Goal: Complete application form: Complete application form

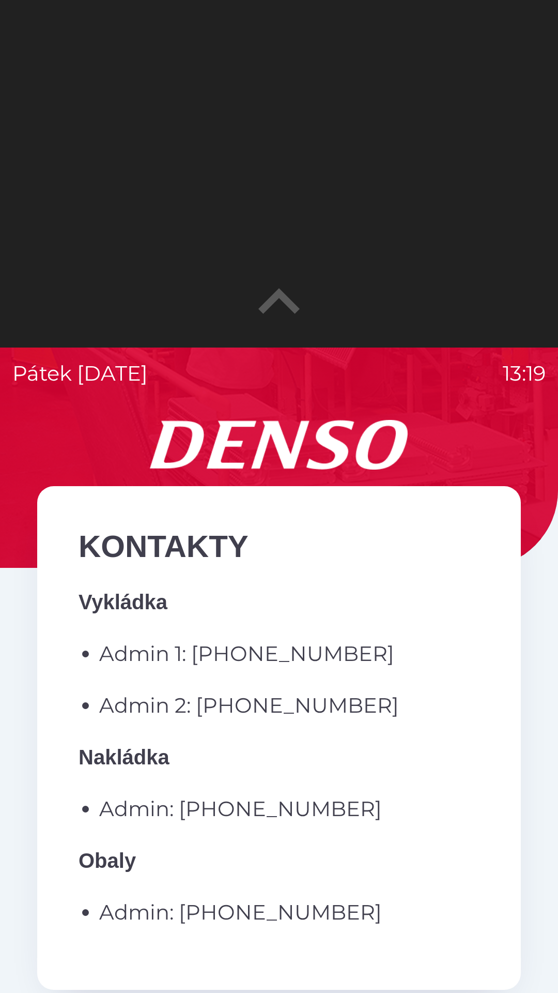
scroll to position [147, 0]
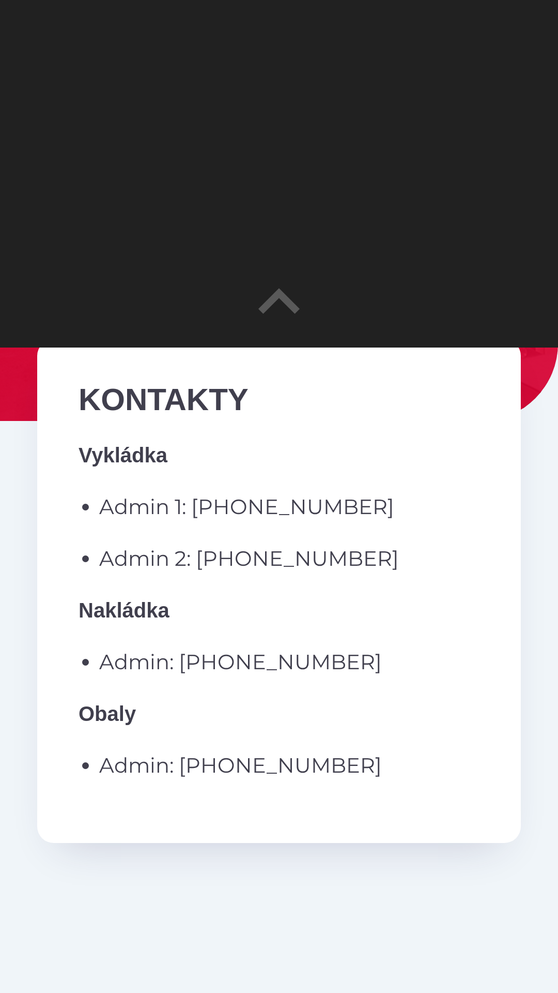
click at [435, 291] on div at bounding box center [279, 173] width 558 height 347
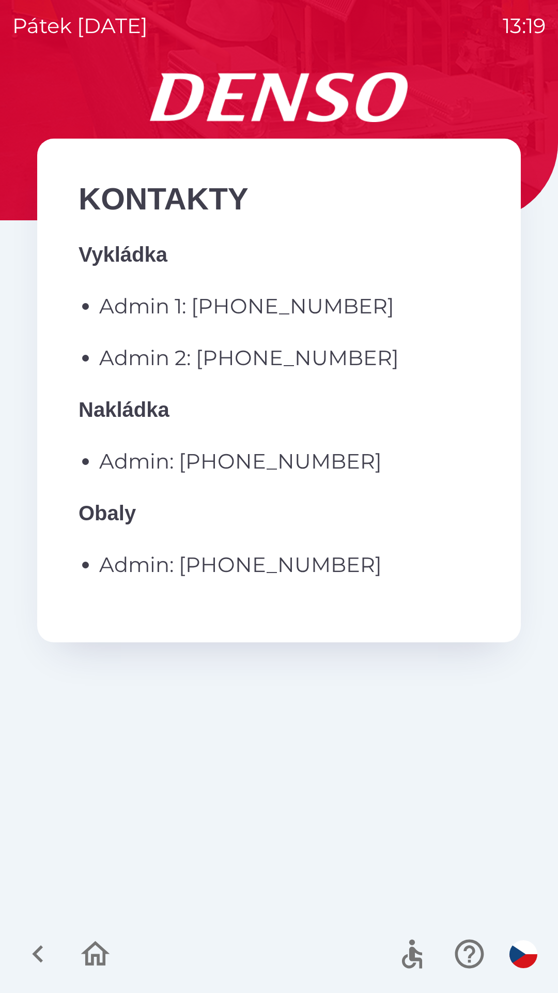
scroll to position [0, 0]
click at [34, 944] on icon "button" at bounding box center [38, 953] width 35 height 35
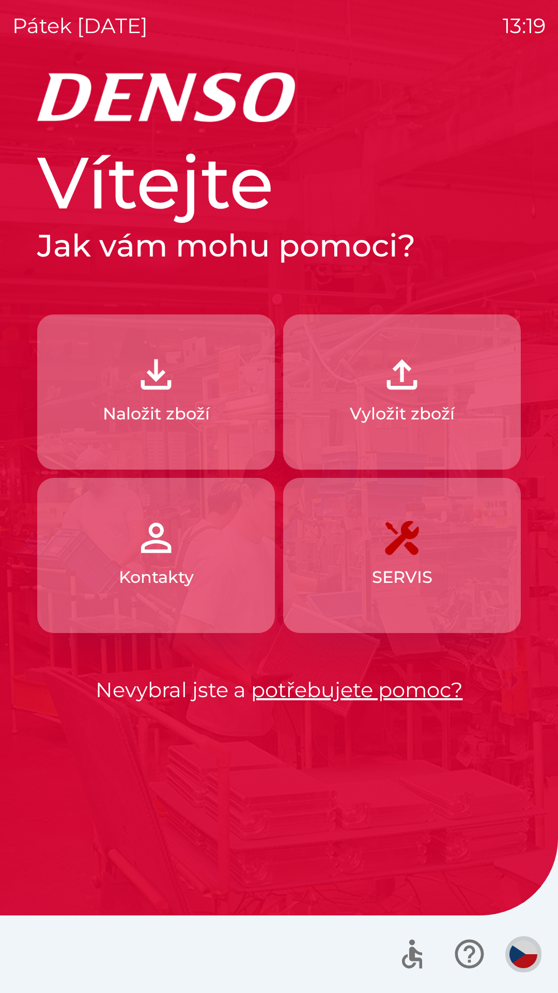
click at [532, 957] on img "button" at bounding box center [524, 954] width 28 height 28
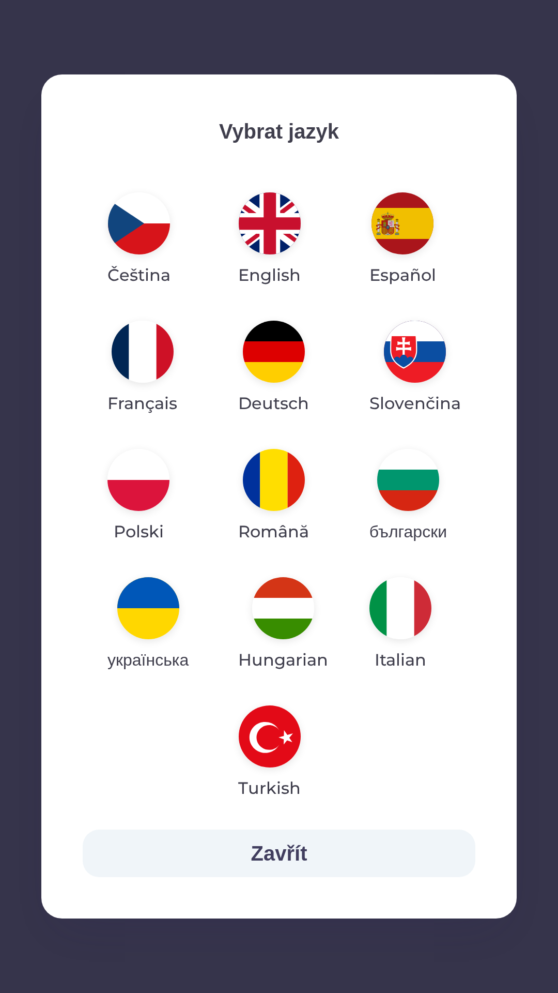
click at [172, 611] on img "button" at bounding box center [148, 608] width 62 height 62
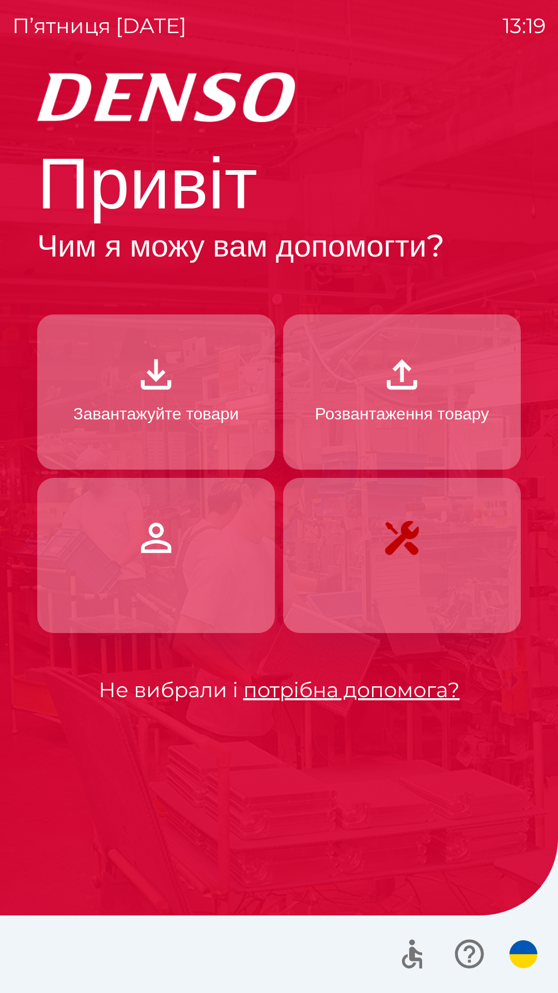
click at [224, 409] on p "Завантажуйте товари" at bounding box center [155, 413] width 165 height 25
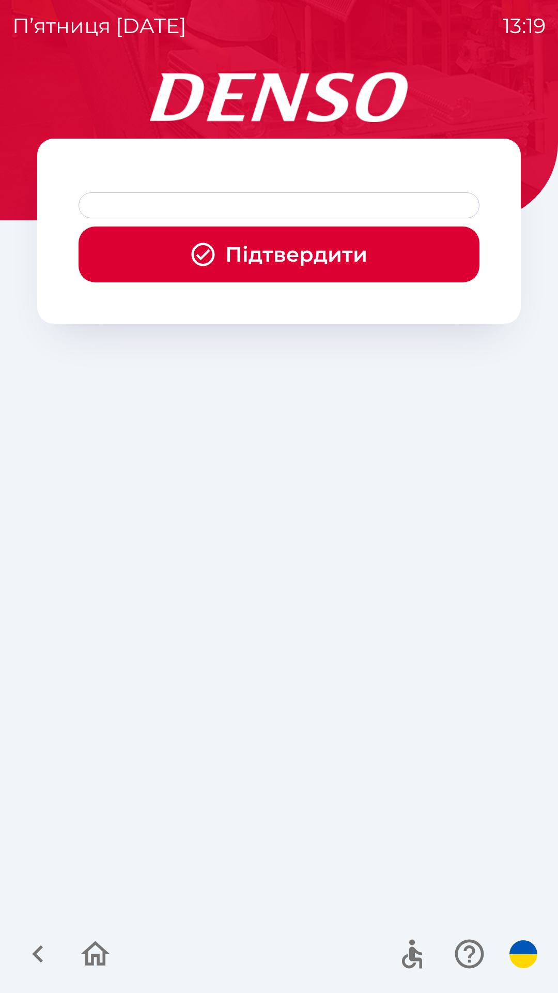
click at [346, 205] on div at bounding box center [279, 205] width 401 height 26
click at [269, 208] on div at bounding box center [279, 205] width 401 height 26
click at [175, 200] on div at bounding box center [279, 205] width 401 height 26
click at [158, 199] on div at bounding box center [279, 205] width 401 height 26
click at [151, 207] on div at bounding box center [279, 205] width 401 height 26
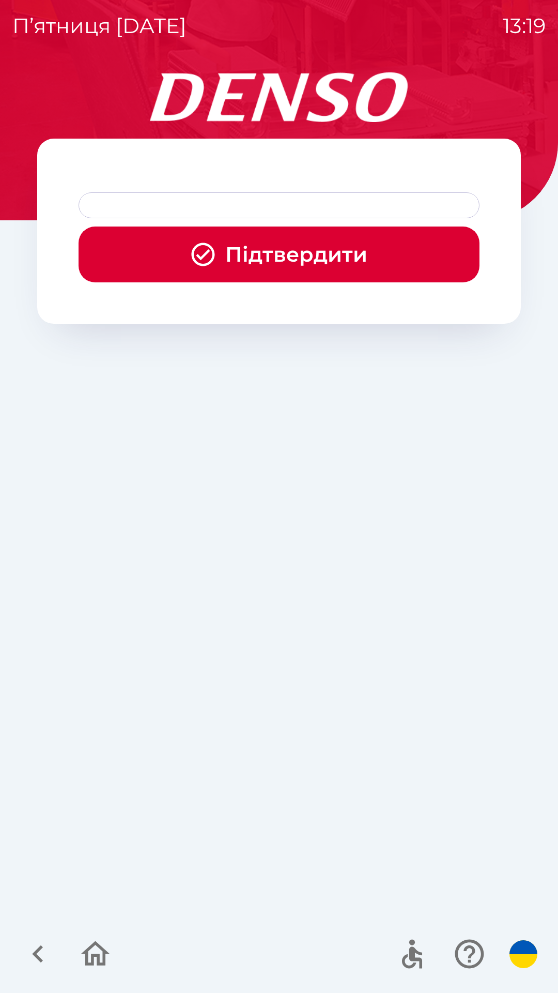
click at [174, 202] on div at bounding box center [279, 205] width 401 height 26
click at [178, 202] on div at bounding box center [279, 205] width 401 height 26
click at [208, 254] on icon "button" at bounding box center [203, 254] width 28 height 28
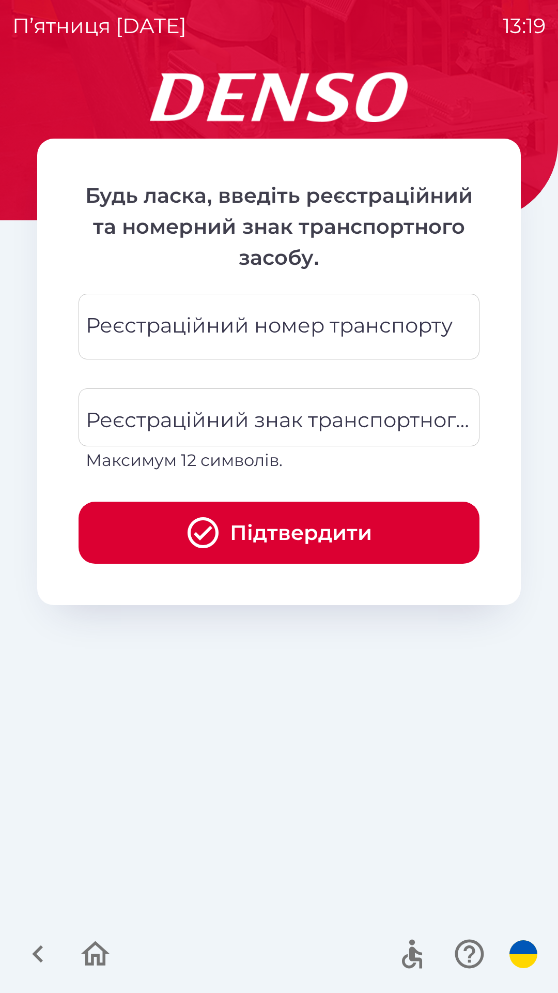
click at [405, 324] on div "Реєстраційний номер транспорту Реєстраційний номер транспорту" at bounding box center [279, 327] width 401 height 66
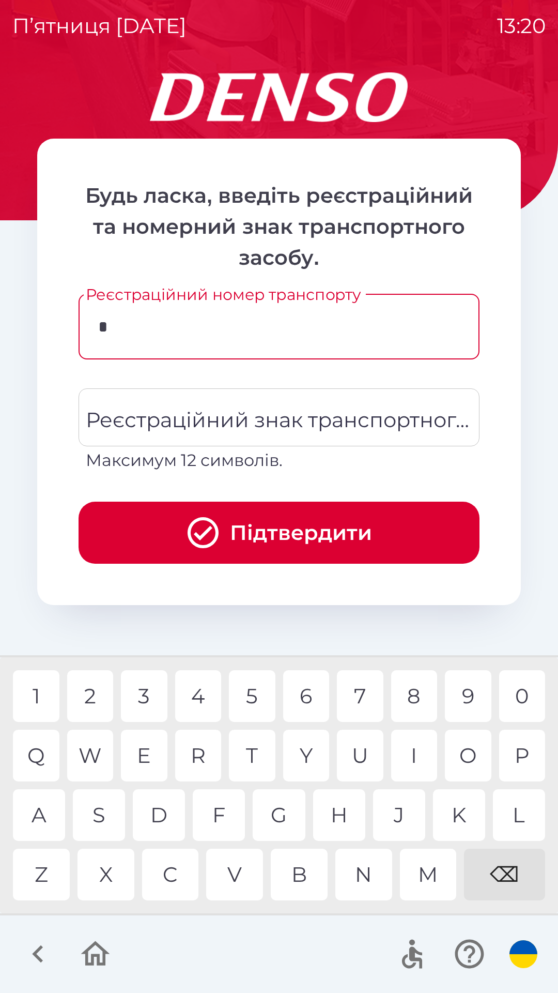
click at [98, 755] on div "W" at bounding box center [90, 756] width 47 height 52
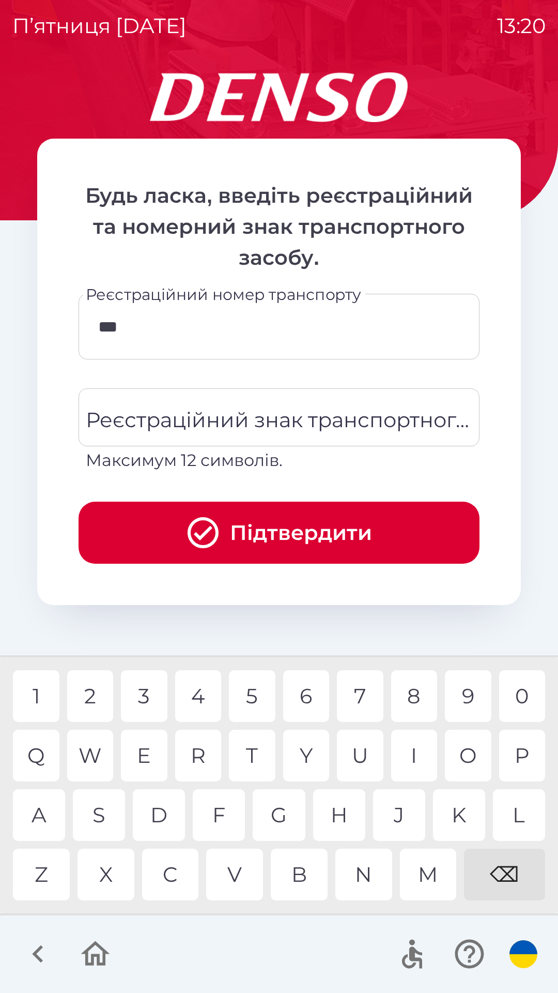
click at [427, 861] on div "M" at bounding box center [428, 875] width 57 height 52
click at [194, 704] on div "4" at bounding box center [198, 696] width 47 height 52
type input "********"
click at [283, 818] on div "G" at bounding box center [279, 815] width 52 height 52
click at [300, 418] on div "Реєстраційний знак транспортного засобу Реєстраційний знак транспортного засобу…" at bounding box center [279, 430] width 401 height 84
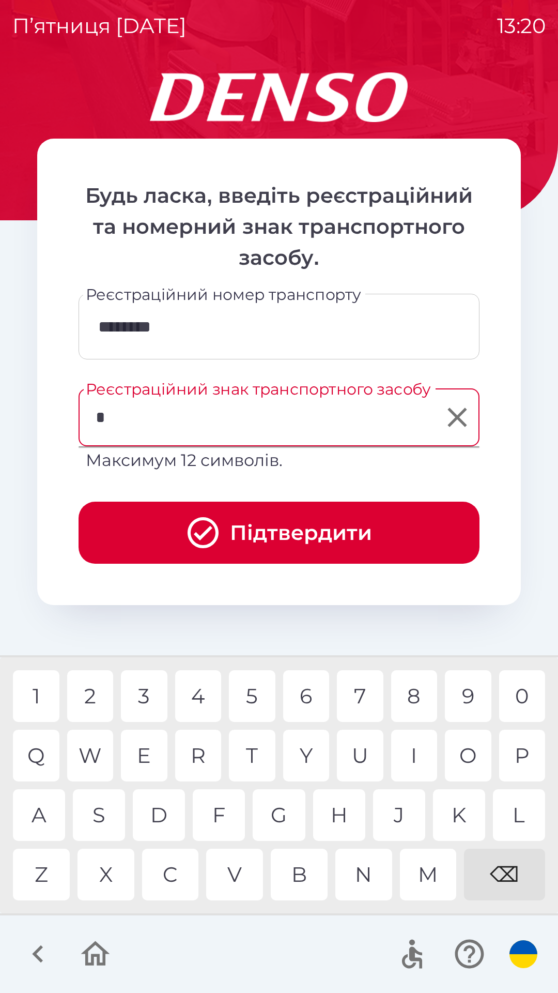
click at [524, 761] on div "P" at bounding box center [523, 756] width 47 height 52
type input "*******"
click at [251, 538] on button "Підтвердити" at bounding box center [279, 533] width 401 height 62
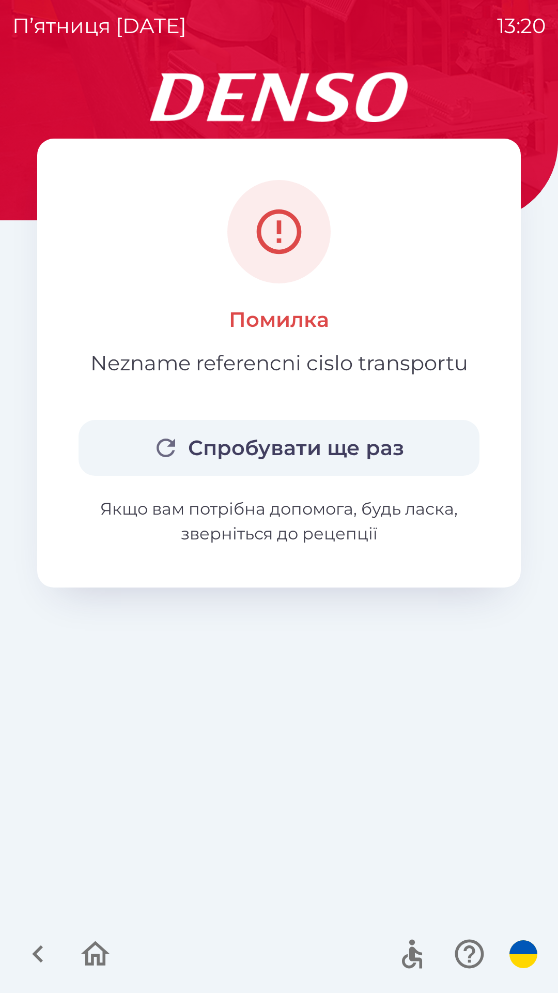
click at [319, 452] on button "Спробувати ще раз" at bounding box center [279, 448] width 401 height 56
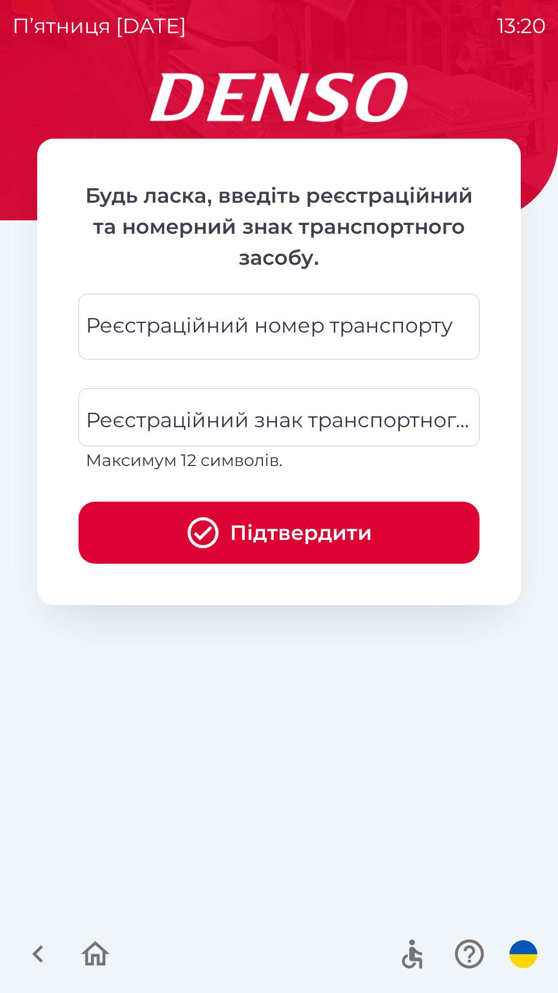
click at [412, 328] on div "Реєстраційний номер транспорту Реєстраційний номер транспорту" at bounding box center [279, 327] width 401 height 66
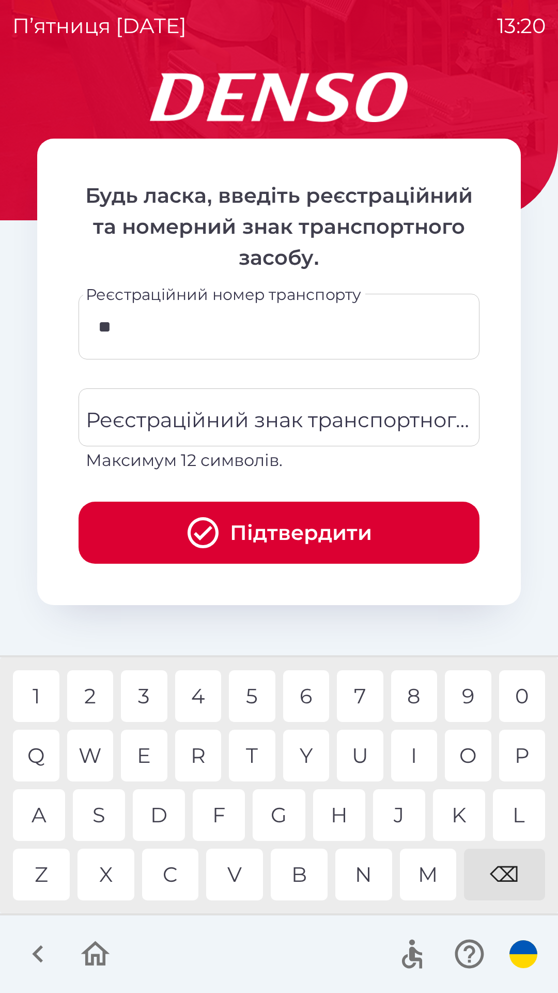
click at [288, 813] on div "G" at bounding box center [279, 815] width 52 height 52
click at [519, 686] on div "0" at bounding box center [523, 696] width 47 height 52
type input "********"
click at [281, 427] on div "Реєстраційний знак транспортного засобу Реєстраційний знак транспортного засобу…" at bounding box center [279, 430] width 401 height 84
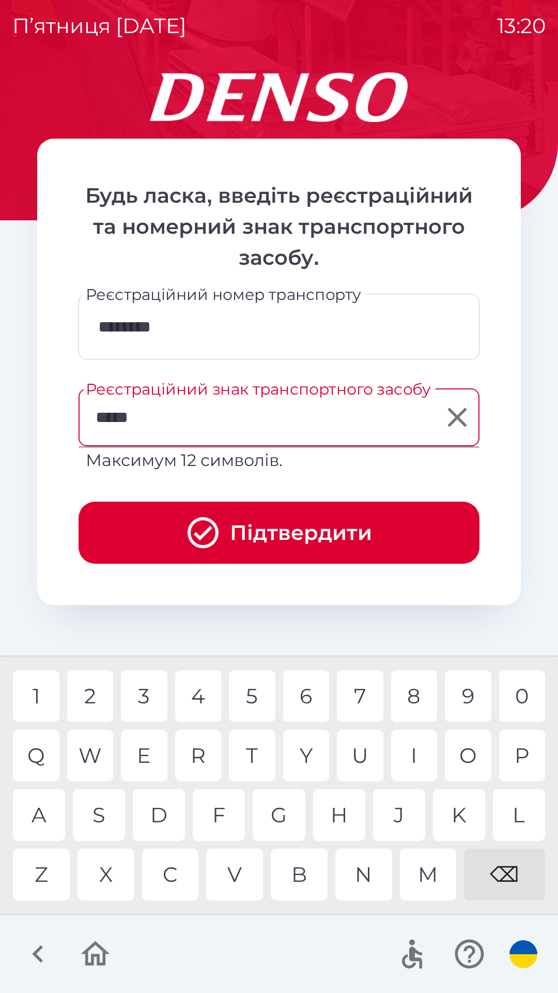
type input "******"
click at [273, 536] on button "Підтвердити" at bounding box center [279, 533] width 401 height 62
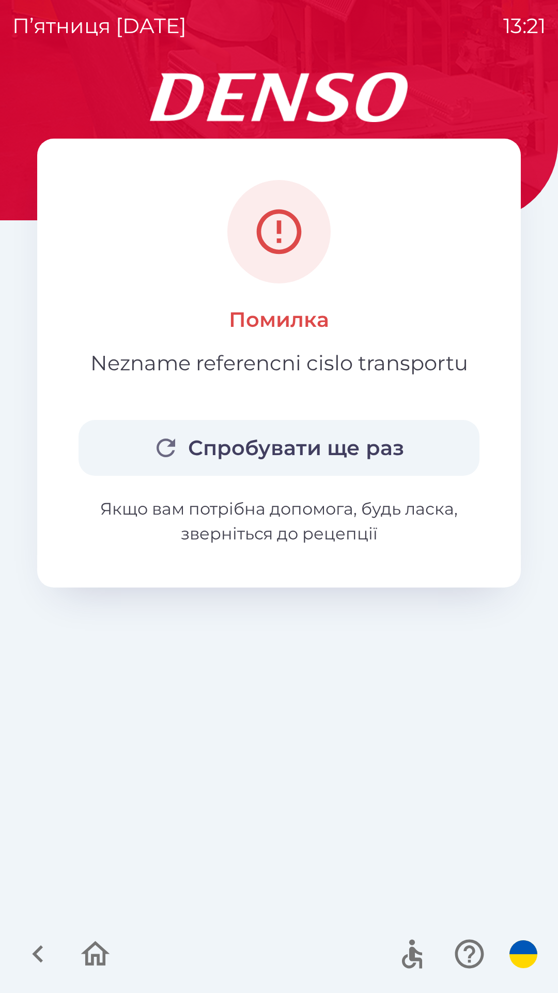
click at [342, 442] on button "Спробувати ще раз" at bounding box center [279, 448] width 401 height 56
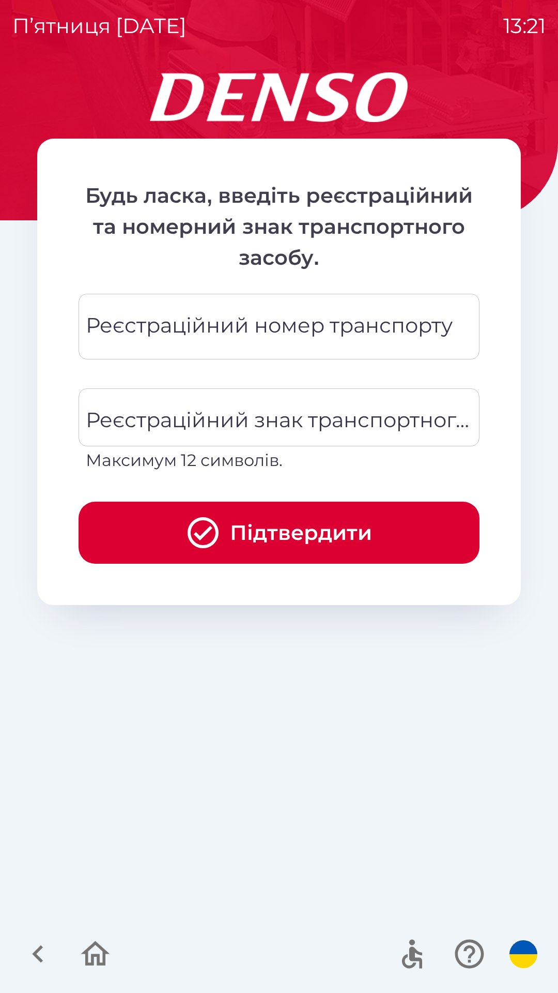
click at [368, 319] on div "Реєстраційний номер транспорту Реєстраційний номер транспорту" at bounding box center [279, 327] width 401 height 66
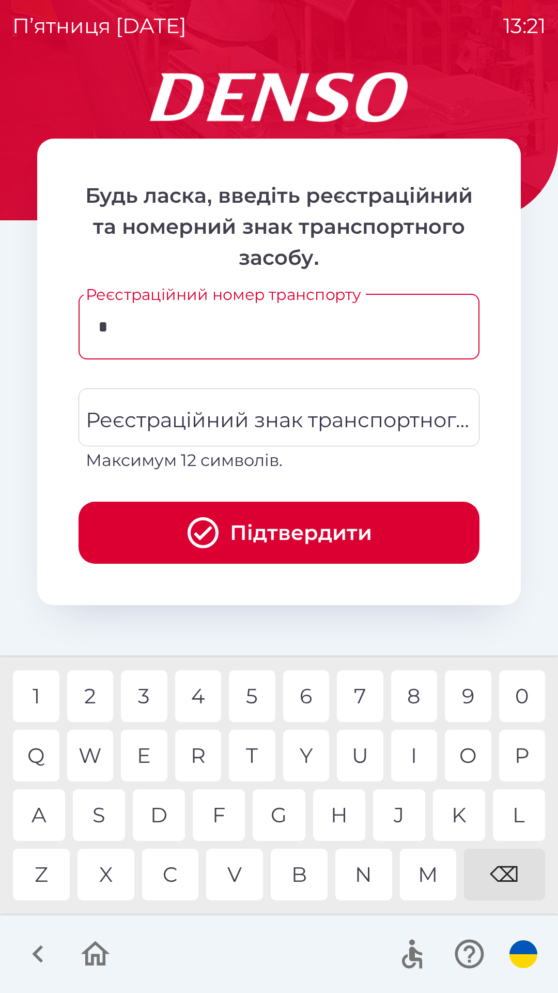
click at [151, 697] on div "3" at bounding box center [144, 696] width 47 height 52
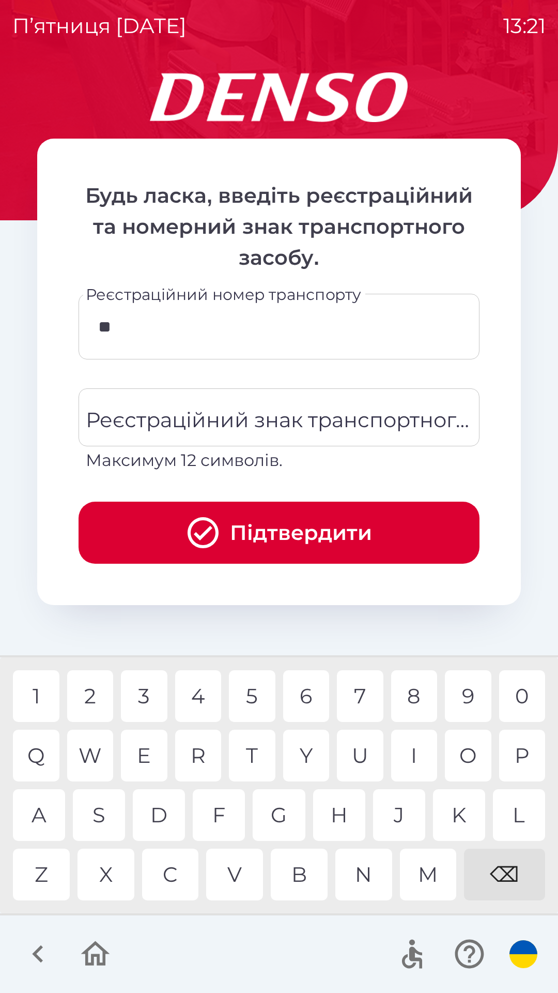
click at [202, 694] on div "4" at bounding box center [198, 696] width 47 height 52
click at [357, 684] on div "7" at bounding box center [360, 696] width 47 height 52
type input "******"
click at [311, 694] on div "6" at bounding box center [306, 696] width 47 height 52
click at [322, 422] on div "Реєстраційний знак транспортного засобу Реєстраційний знак транспортного засобу…" at bounding box center [279, 430] width 401 height 84
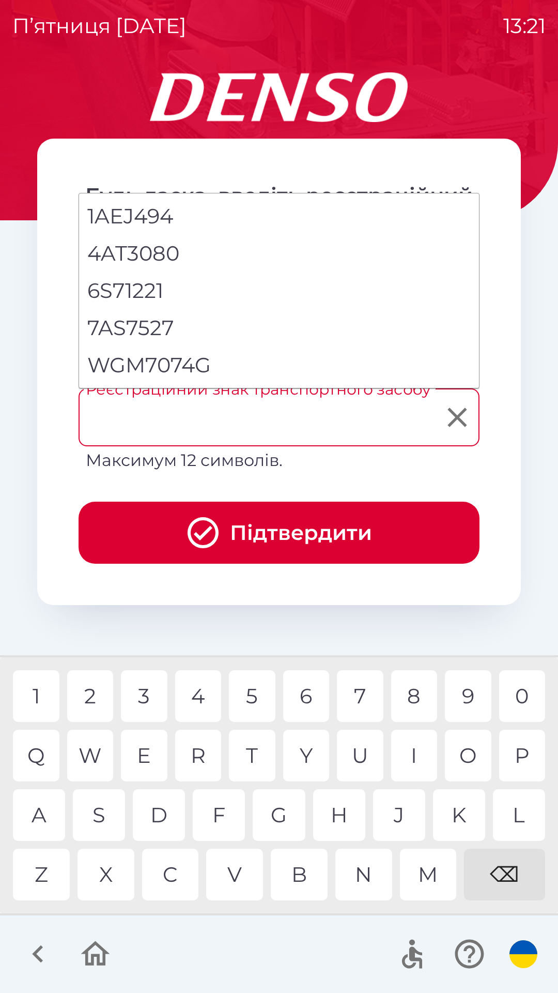
click at [198, 365] on li "WGM7074G" at bounding box center [279, 364] width 400 height 37
type input "********"
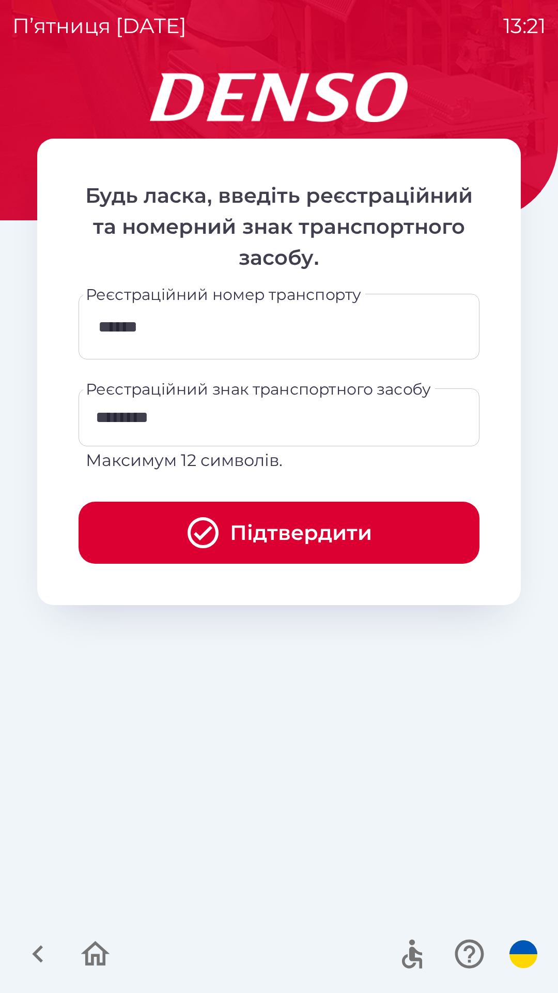
click at [286, 526] on button "Підтвердити" at bounding box center [279, 533] width 401 height 62
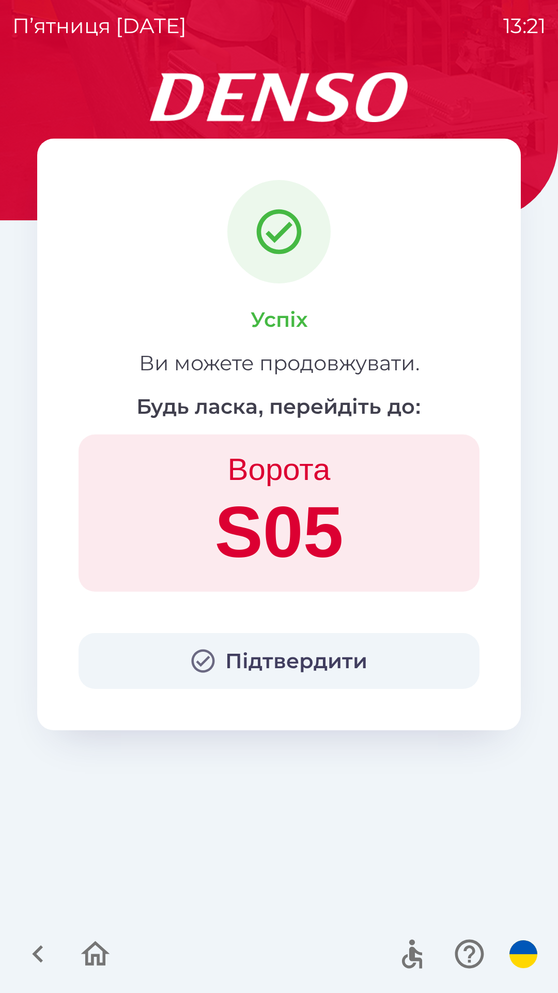
click at [280, 649] on button "Підтвердити" at bounding box center [279, 661] width 401 height 56
